Goal: Information Seeking & Learning: Learn about a topic

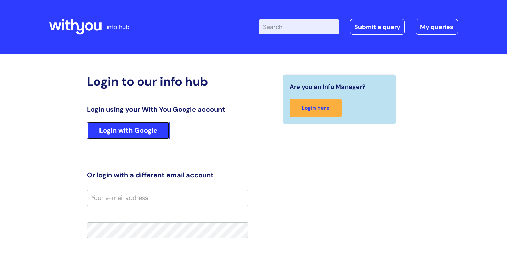
click at [143, 128] on link "Login with Google" at bounding box center [128, 131] width 83 height 18
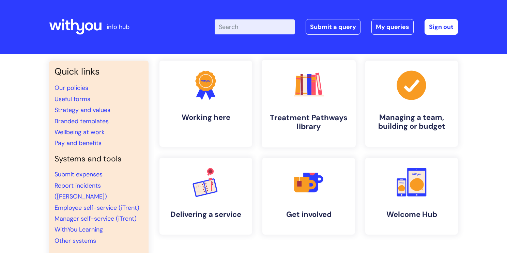
click at [291, 112] on link ".cls-1{fill:#f89b22;}.cls-1,.cls-2,.cls-3,.cls-4,.cls-5,.cls-6,.cls-7{stroke-wi…" at bounding box center [309, 104] width 94 height 88
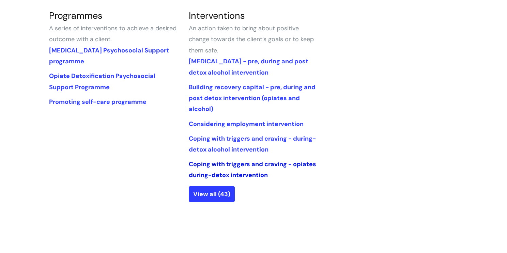
scroll to position [331, 0]
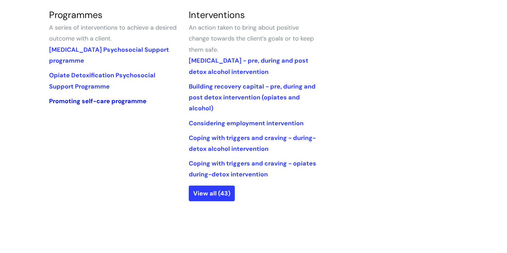
click at [139, 100] on link "Promoting self-care programme" at bounding box center [97, 101] width 97 height 8
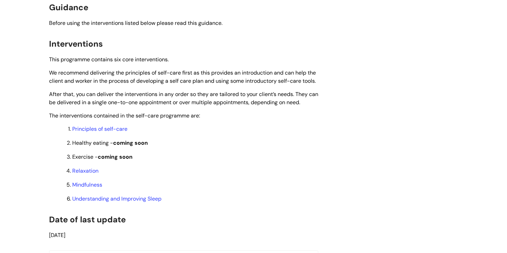
scroll to position [520, 0]
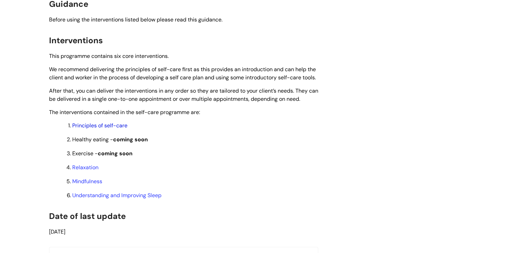
click at [111, 129] on link "Principles of self-care" at bounding box center [99, 125] width 55 height 7
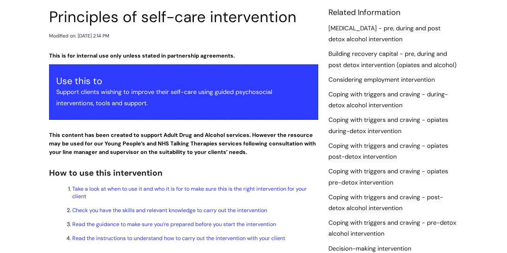
scroll to position [64, 0]
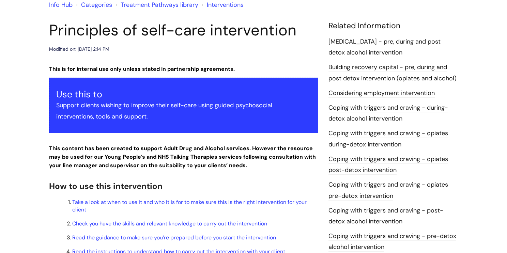
click at [391, 76] on link "Building recovery capital - pre, during and post detox intervention (opiates an…" at bounding box center [392, 73] width 128 height 20
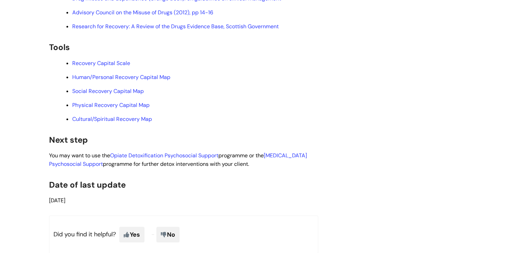
scroll to position [1771, 0]
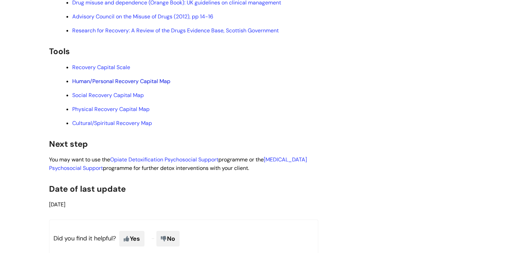
click at [166, 85] on link "Human/Personal Recovery Capital Map" at bounding box center [121, 81] width 98 height 7
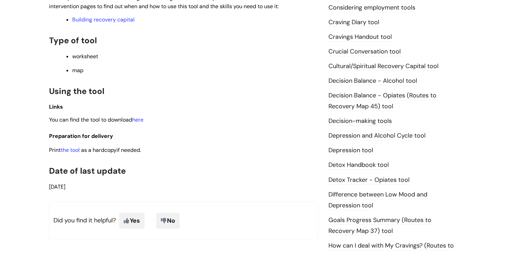
scroll to position [304, 0]
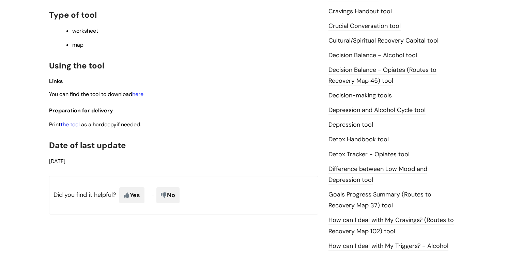
click at [75, 127] on link "the tool" at bounding box center [70, 124] width 19 height 7
